Goal: Check status: Check status

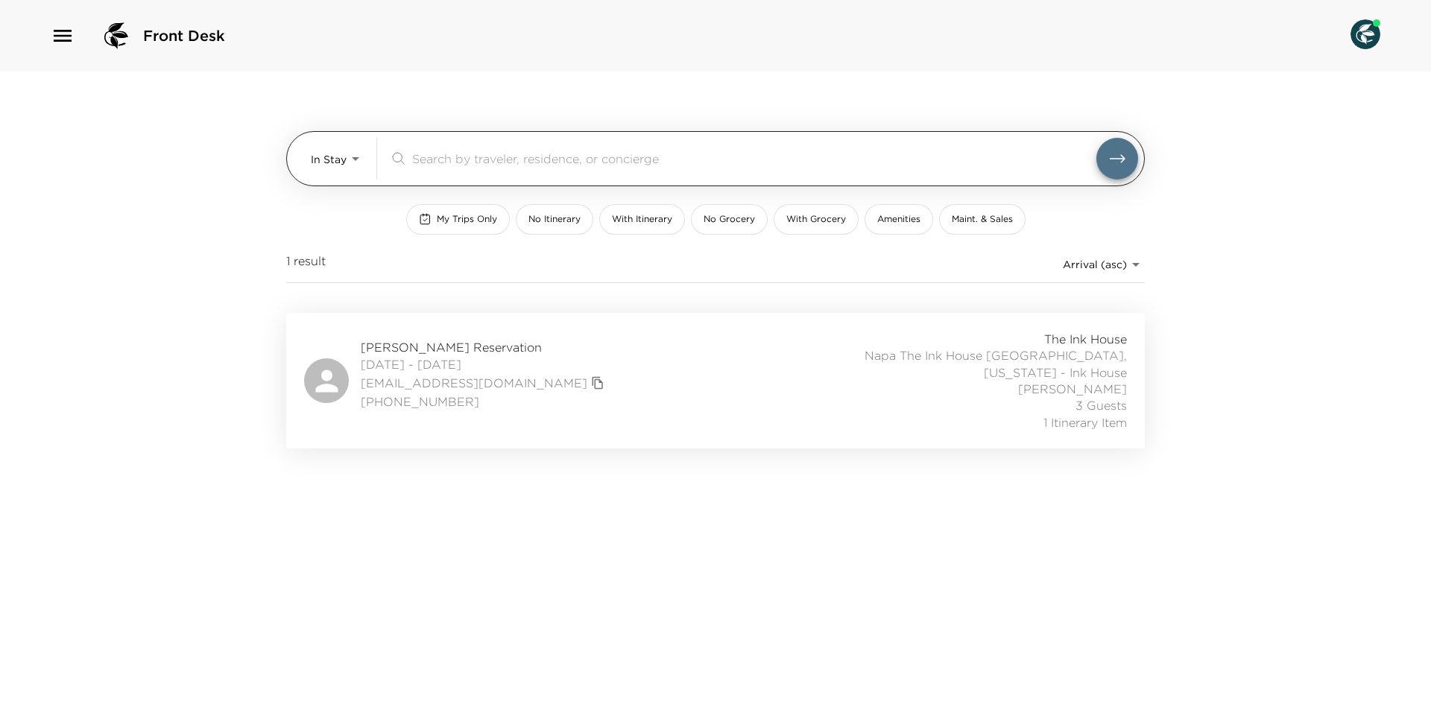
click at [356, 160] on body "Front Desk In Stay In-Stay ​ My Trips Only No Itinerary With Itinerary No Groce…" at bounding box center [715, 352] width 1431 height 704
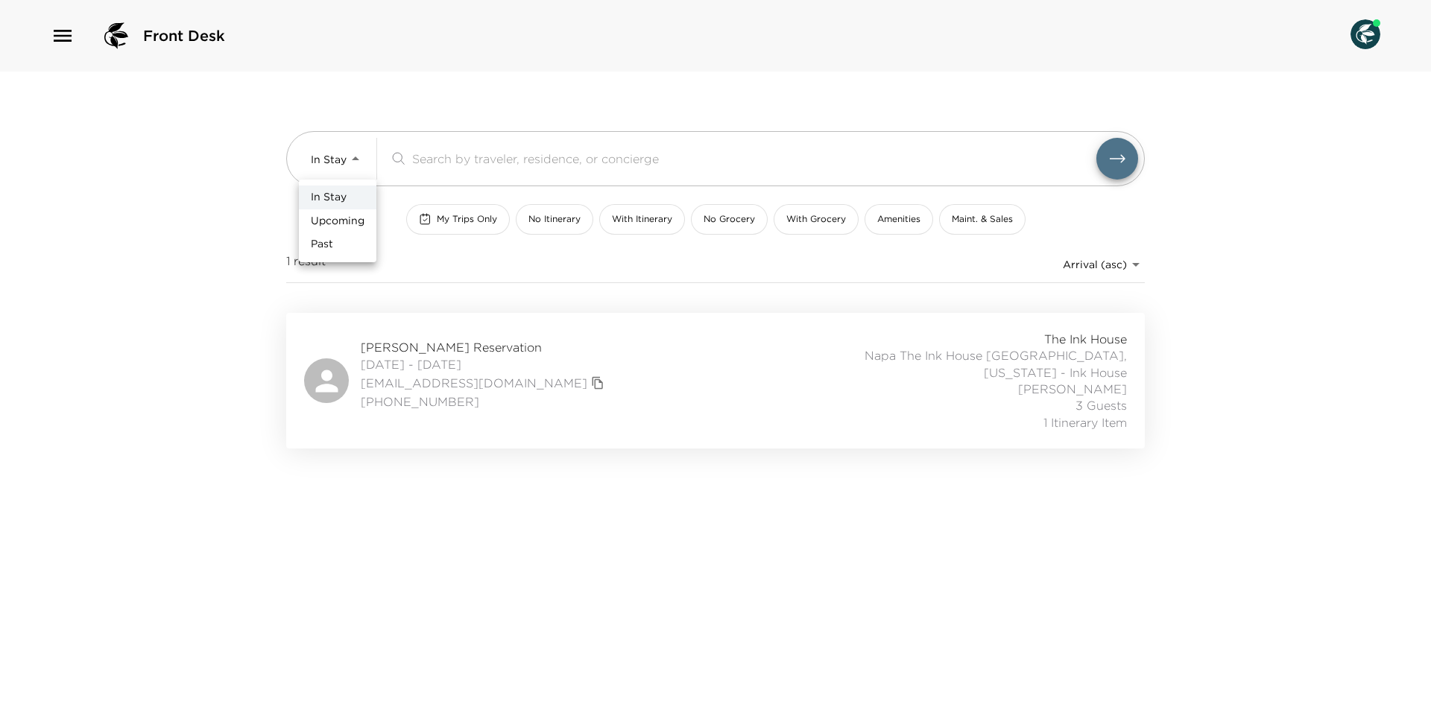
click at [344, 212] on li "Upcoming" at bounding box center [338, 221] width 78 height 24
type input "Upcoming"
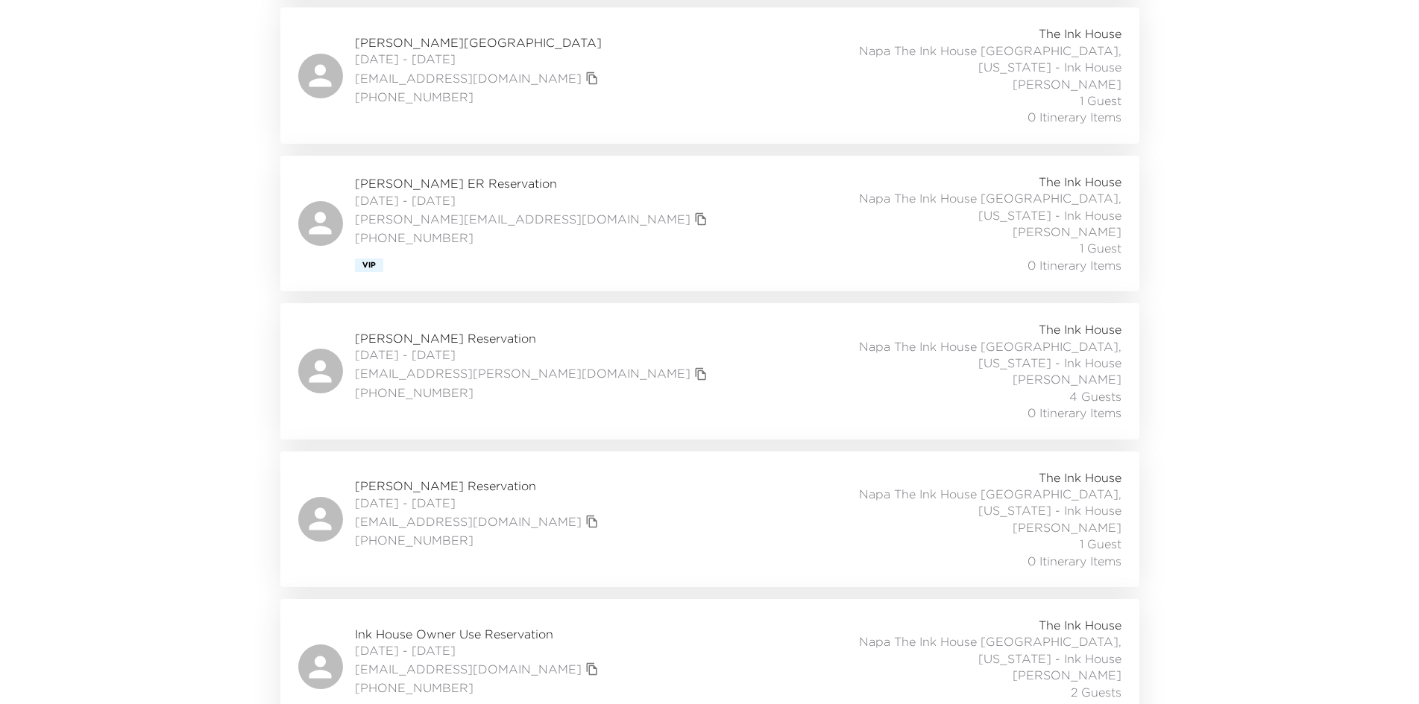
scroll to position [1491, 0]
click at [641, 319] on div "[PERSON_NAME] Reservation [DATE] - [DATE] [EMAIL_ADDRESS][PERSON_NAME][DOMAIN_N…" at bounding box center [709, 369] width 823 height 100
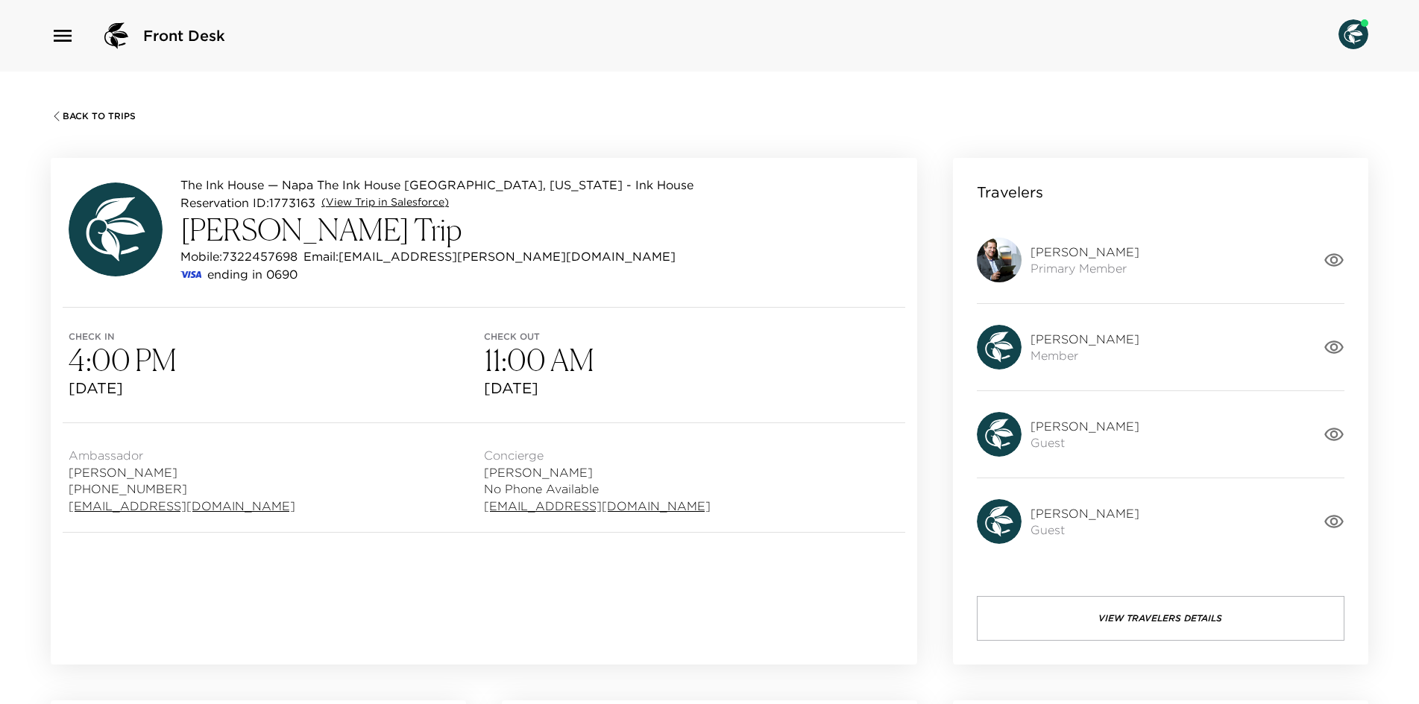
click at [396, 201] on link "(View Trip in Salesforce)" at bounding box center [384, 202] width 127 height 15
click at [149, 504] on link "msanmiguel@exclusiveresorts.com" at bounding box center [182, 506] width 227 height 16
click at [646, 106] on div "Back To Trips The Ink House — Napa The Ink House Napa, California - Ink House R…" at bounding box center [709, 424] width 1419 height 704
click at [1180, 613] on button "View Travelers Details" at bounding box center [1161, 618] width 368 height 45
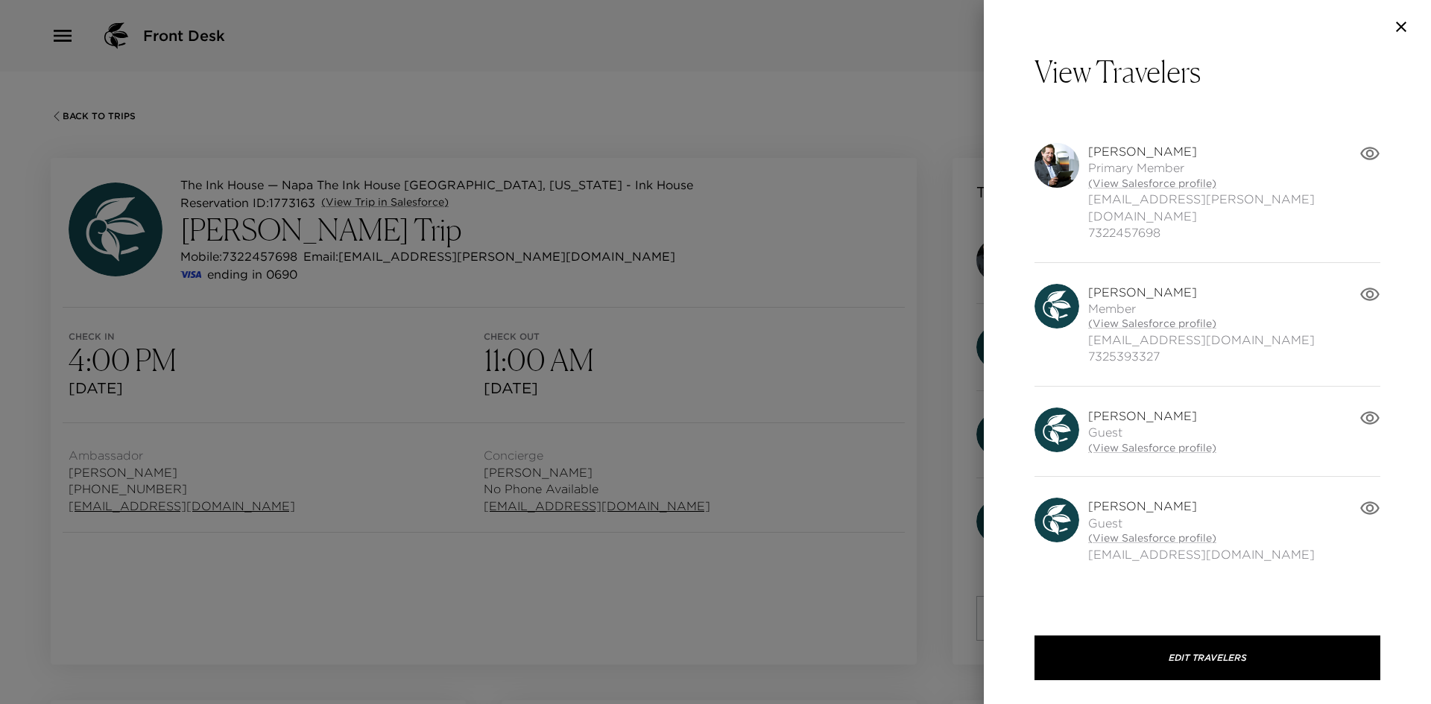
click at [1399, 27] on icon "button" at bounding box center [1402, 27] width 18 height 18
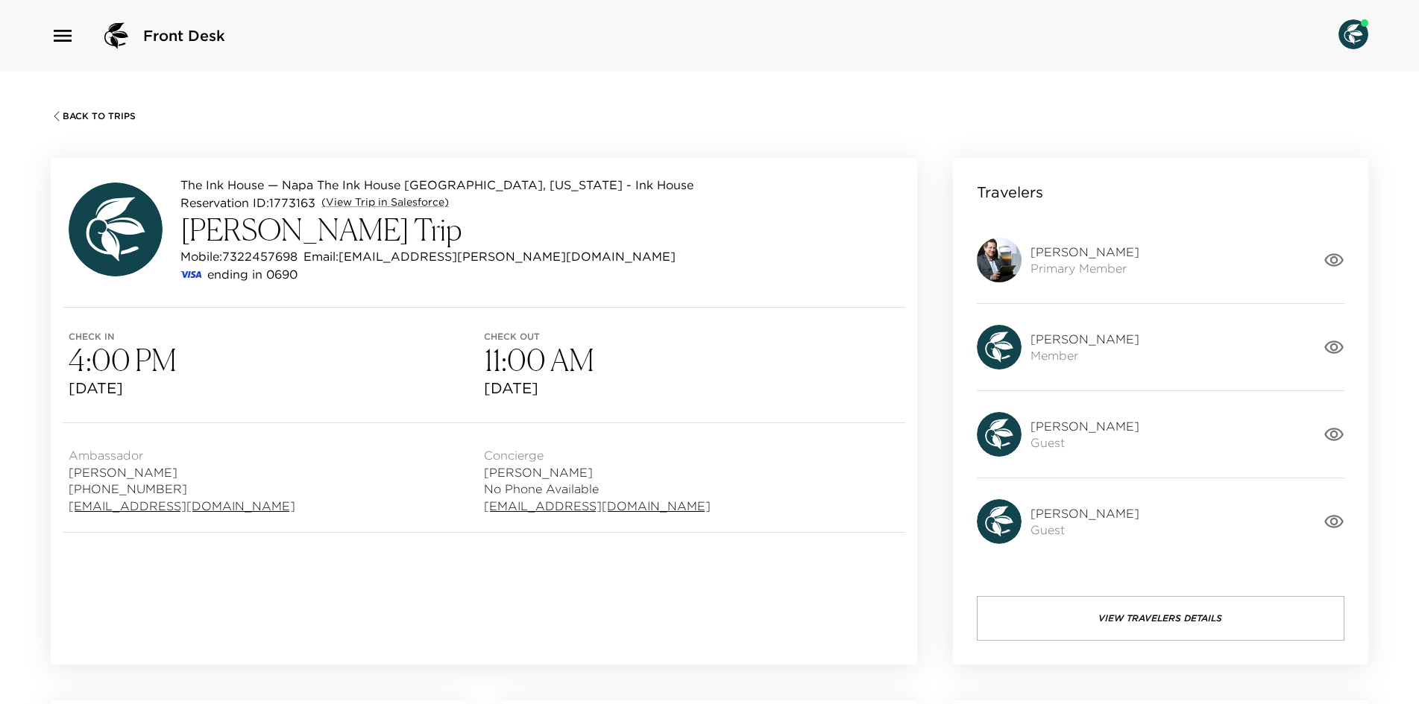
click at [1101, 622] on button "View Travelers Details" at bounding box center [1161, 618] width 368 height 45
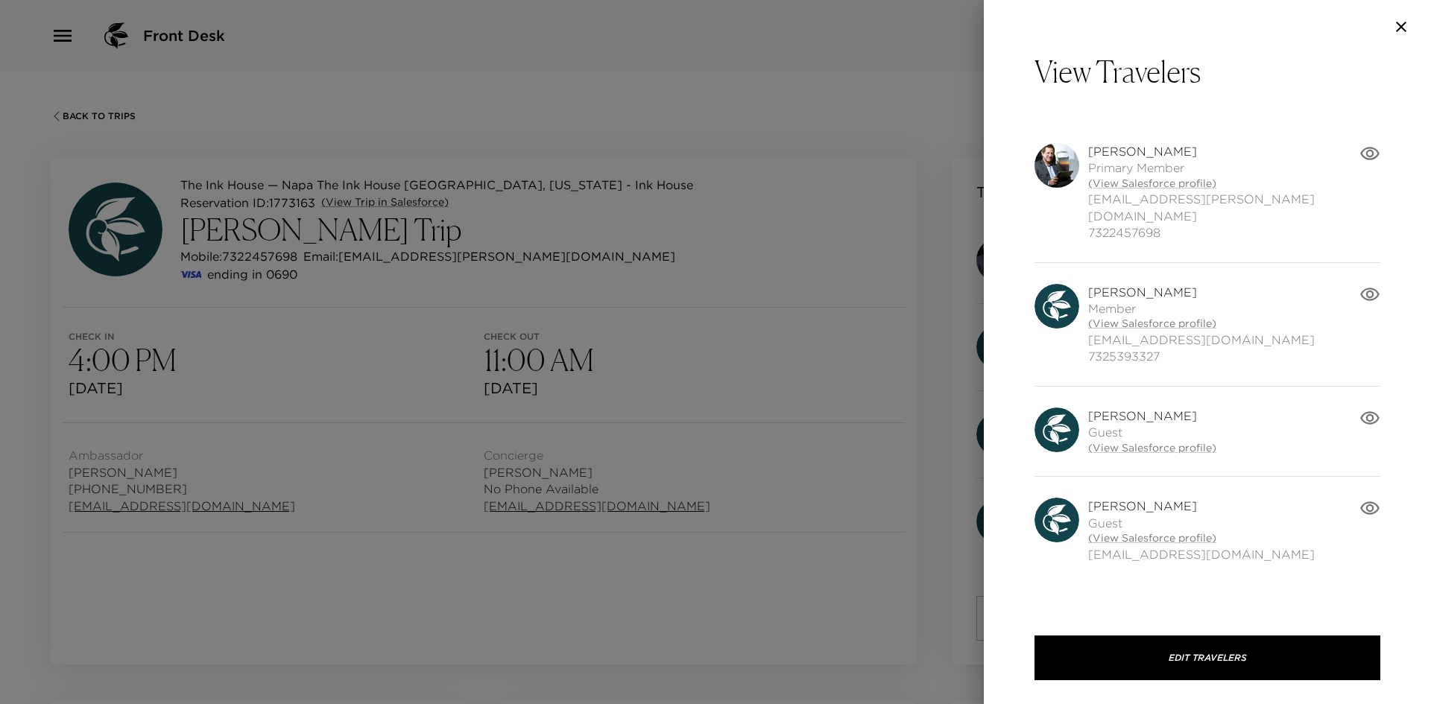
click at [1404, 33] on icon "button" at bounding box center [1402, 27] width 18 height 18
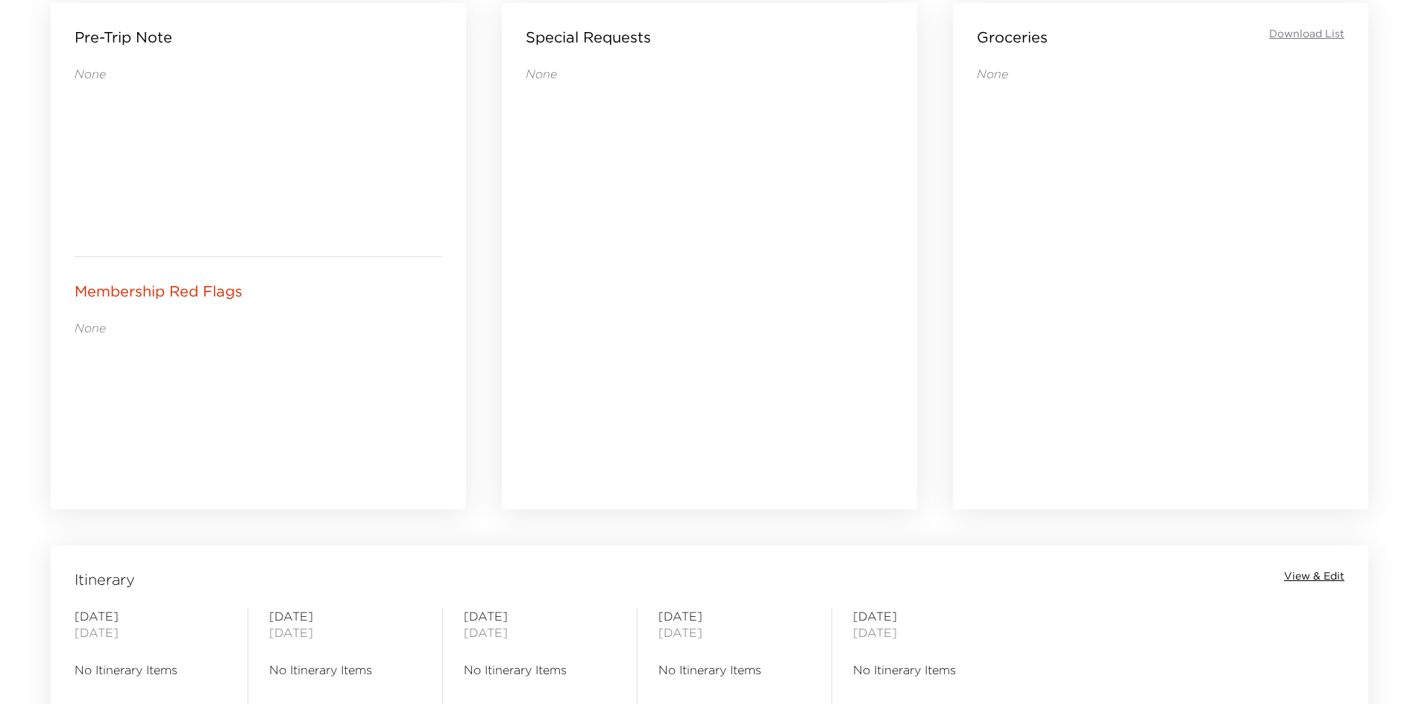
scroll to position [671, 0]
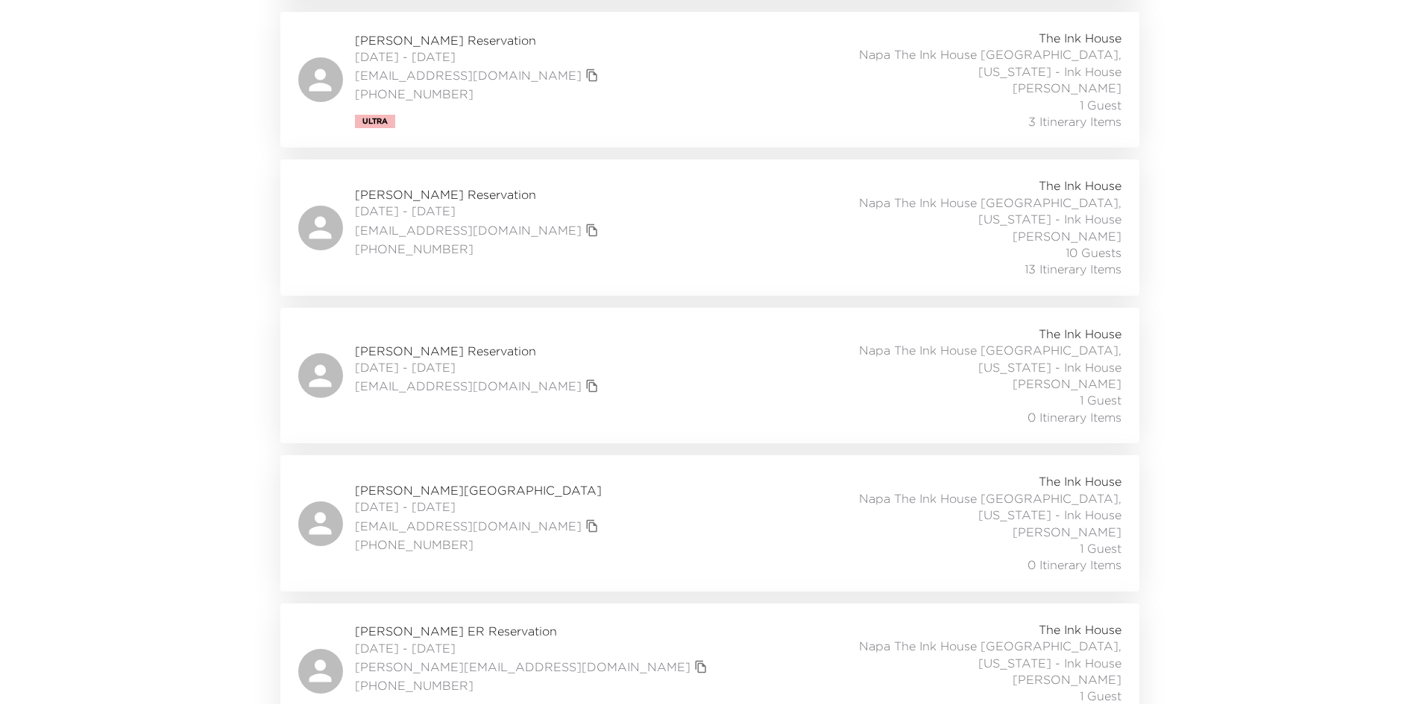
scroll to position [1044, 0]
